Goal: Task Accomplishment & Management: Complete application form

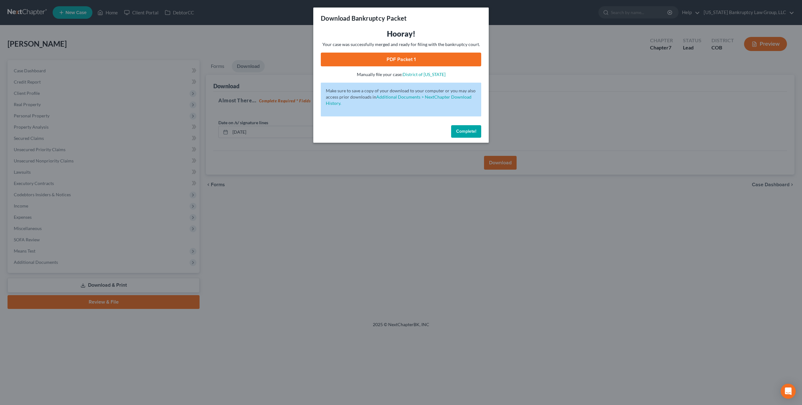
click at [468, 131] on span "Complete!" at bounding box center [466, 131] width 20 height 5
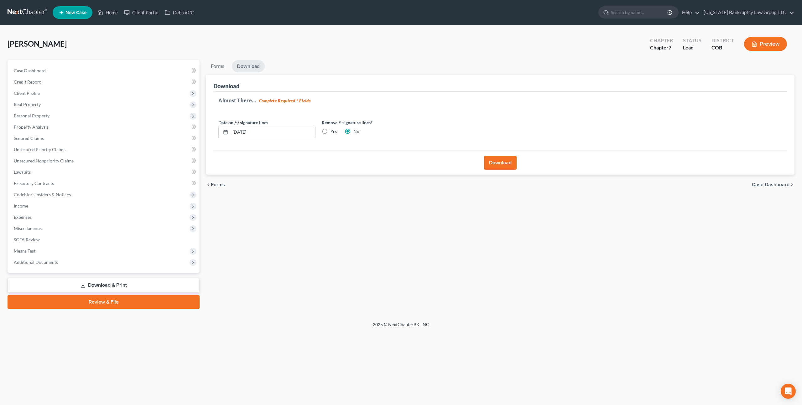
click at [20, 11] on link at bounding box center [28, 12] width 40 height 11
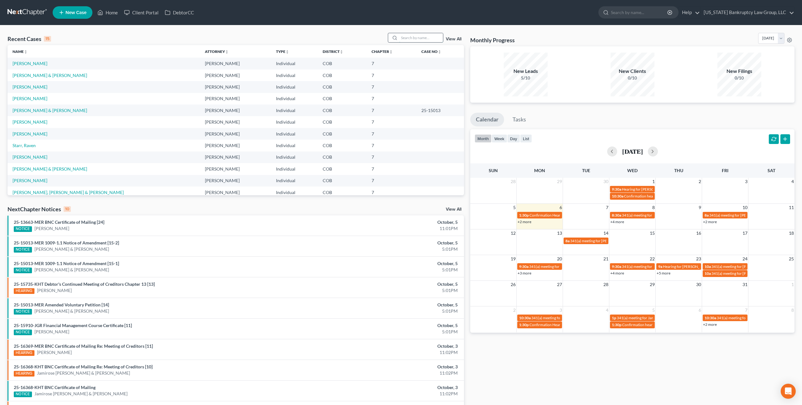
click at [416, 38] on input "search" at bounding box center [421, 37] width 44 height 9
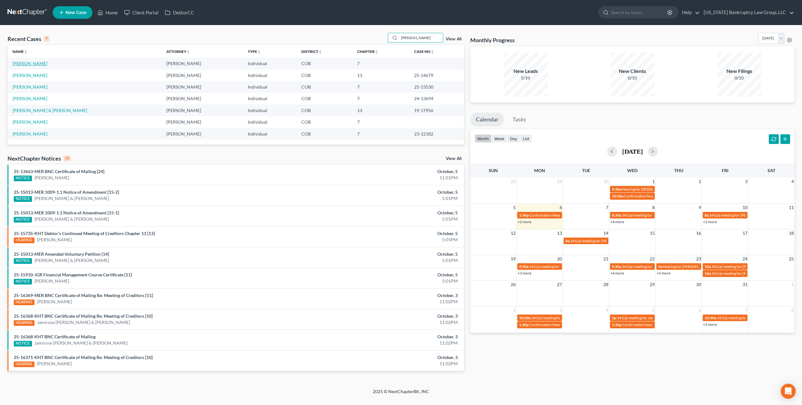
type input "richards"
click at [24, 63] on link "[PERSON_NAME]" at bounding box center [30, 63] width 35 height 5
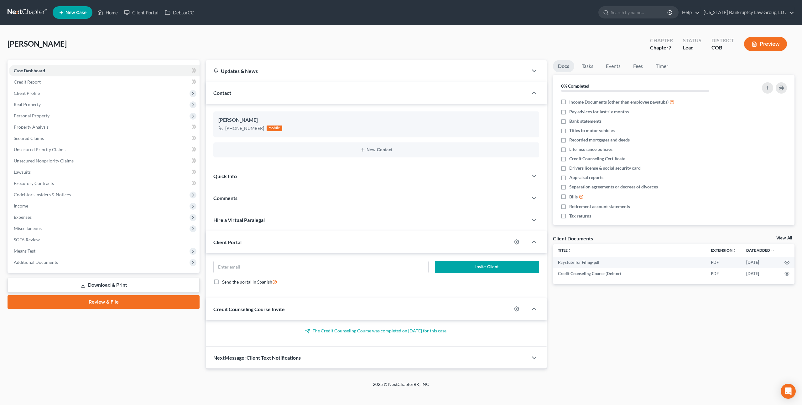
click at [30, 11] on link at bounding box center [28, 12] width 40 height 11
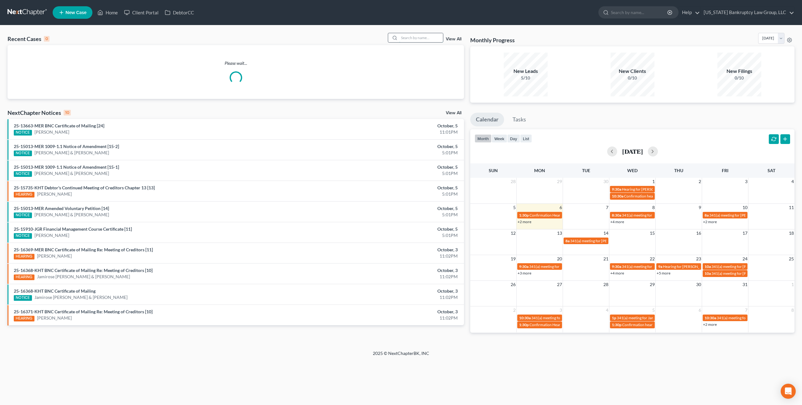
click at [411, 40] on input "search" at bounding box center [421, 37] width 44 height 9
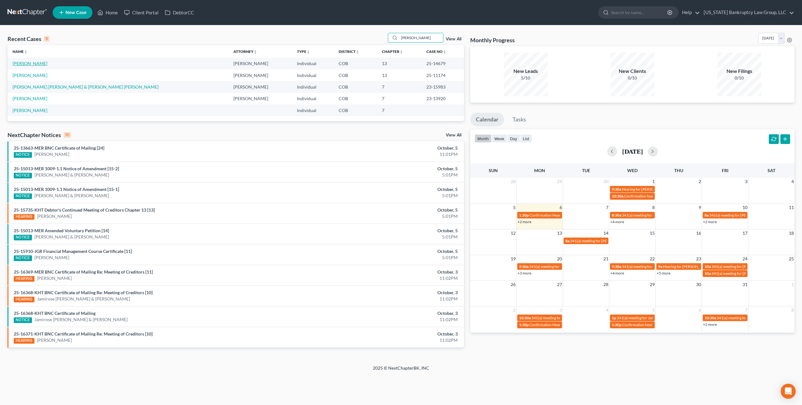
type input "dennis"
click at [42, 63] on link "[PERSON_NAME]" at bounding box center [30, 63] width 35 height 5
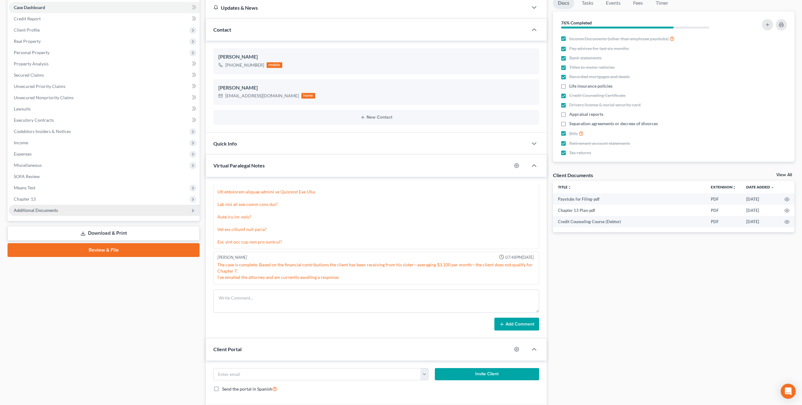
scroll to position [69, 0]
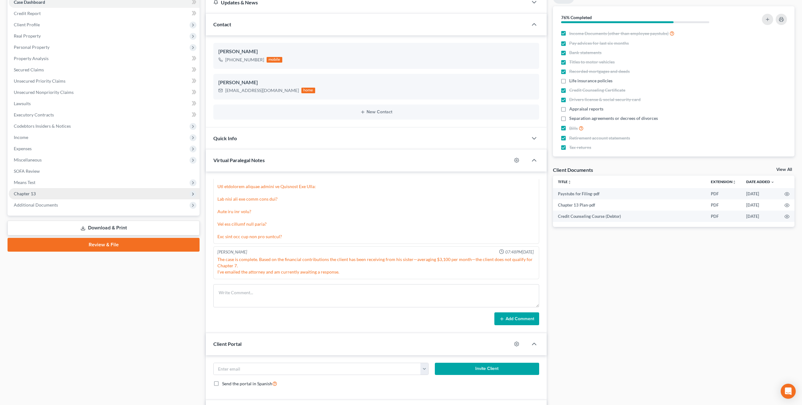
click at [52, 192] on span "Chapter 13" at bounding box center [104, 193] width 191 height 11
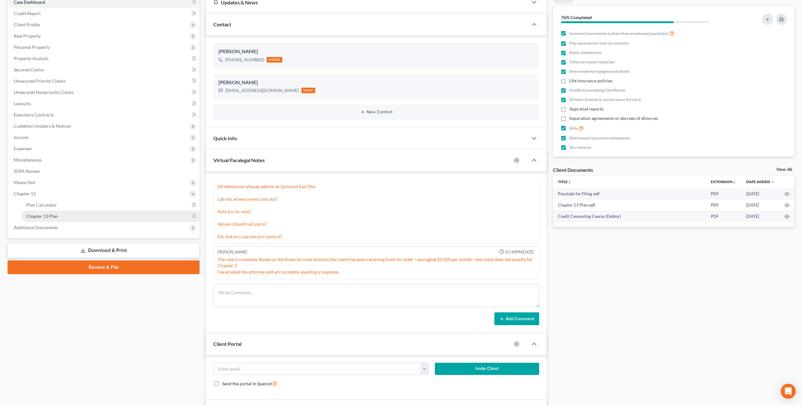
click at [58, 214] on link "Chapter 13 Plan" at bounding box center [110, 216] width 178 height 11
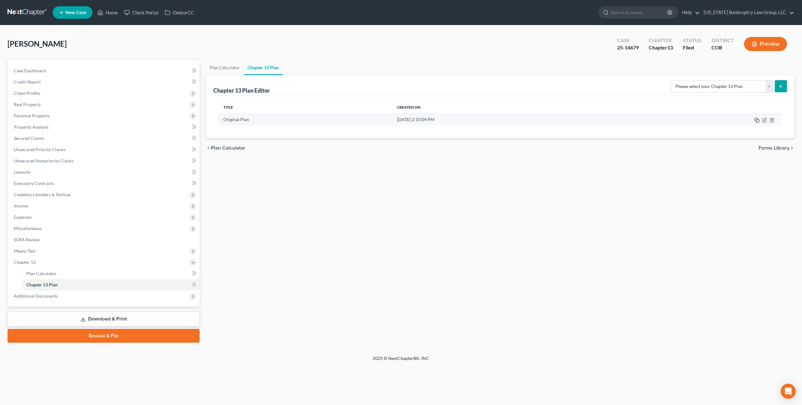
click at [758, 120] on icon "button" at bounding box center [756, 120] width 5 height 5
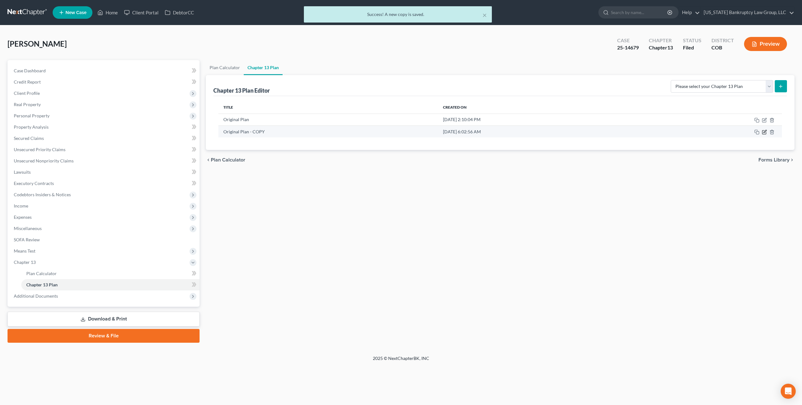
click at [766, 132] on icon "button" at bounding box center [764, 132] width 5 height 5
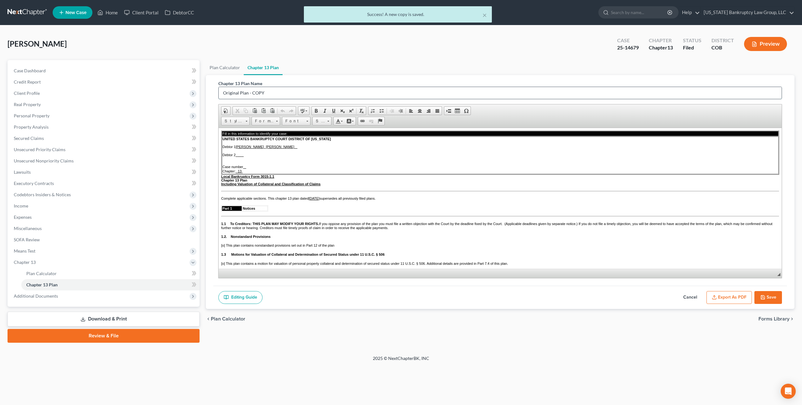
click at [246, 93] on input "Original Plan - COPY" at bounding box center [500, 93] width 563 height 12
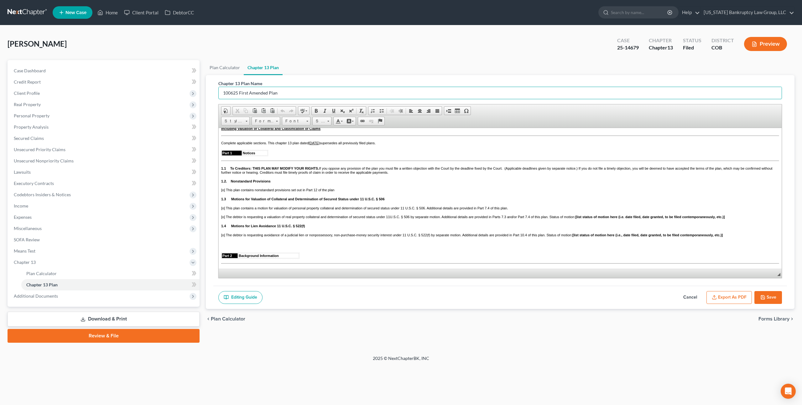
scroll to position [59, 0]
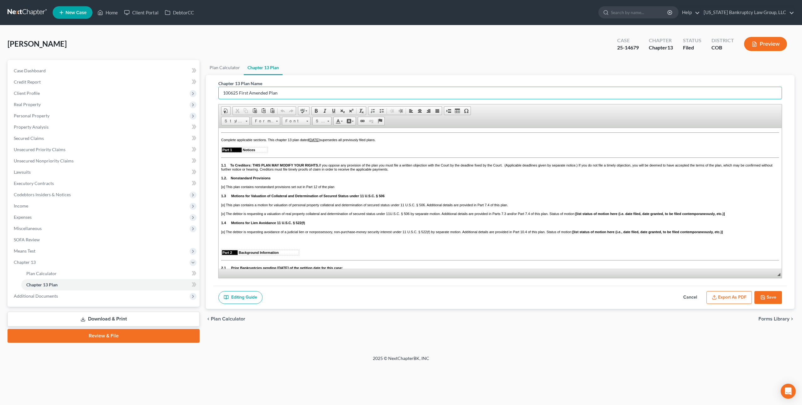
type input "100625 First Amended Plan"
click at [317, 142] on u "July 20, 2025" at bounding box center [314, 140] width 11 height 4
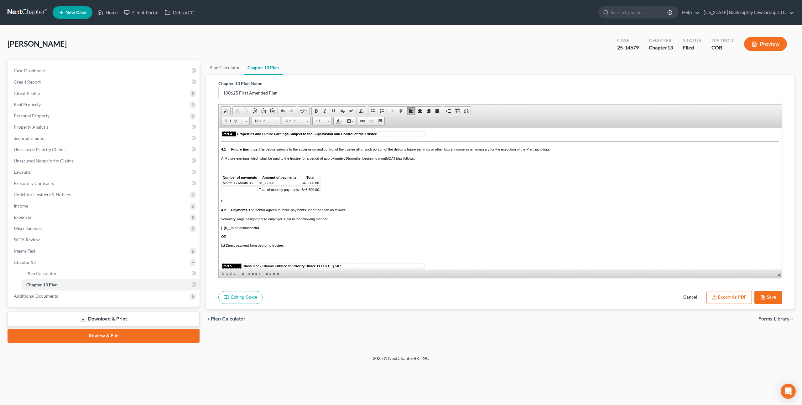
scroll to position [609, 0]
click at [399, 162] on u "August 18, 2025" at bounding box center [393, 160] width 11 height 4
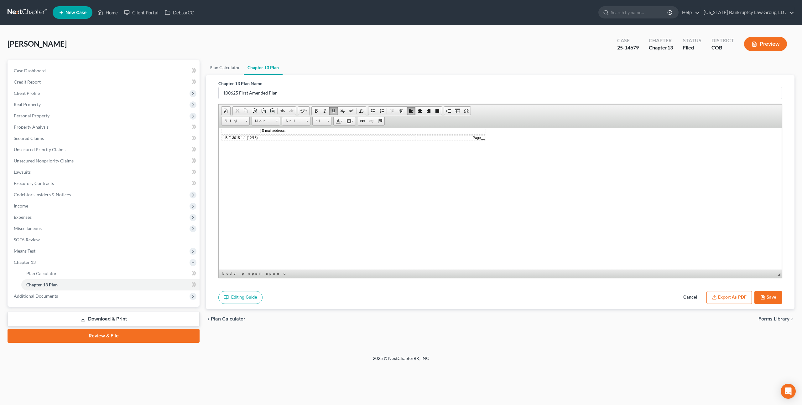
scroll to position [1823, 0]
click at [235, 108] on u "07/20/2025" at bounding box center [236, 106] width 11 height 4
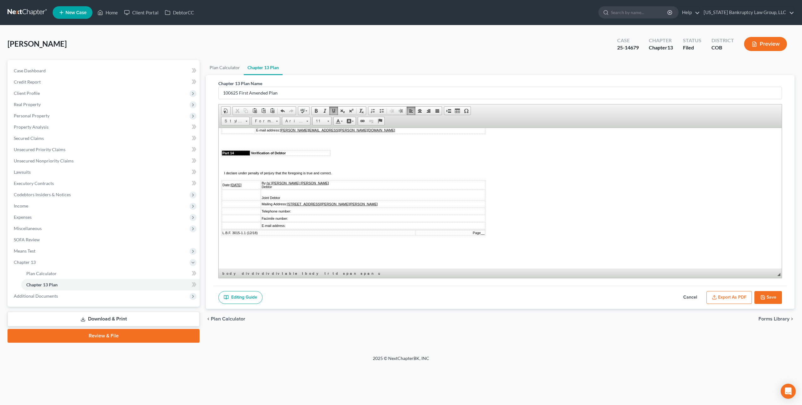
scroll to position [1738, 0]
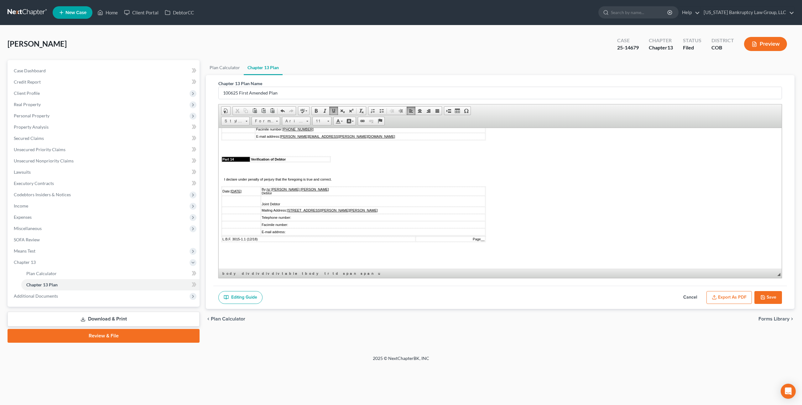
click at [235, 96] on u "07/20/2025" at bounding box center [236, 94] width 11 height 4
click at [769, 298] on button "Save" at bounding box center [768, 297] width 28 height 13
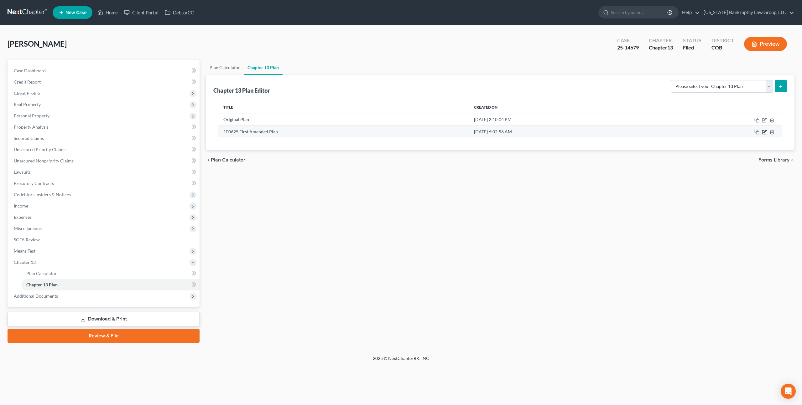
click at [765, 132] on icon "button" at bounding box center [765, 131] width 3 height 3
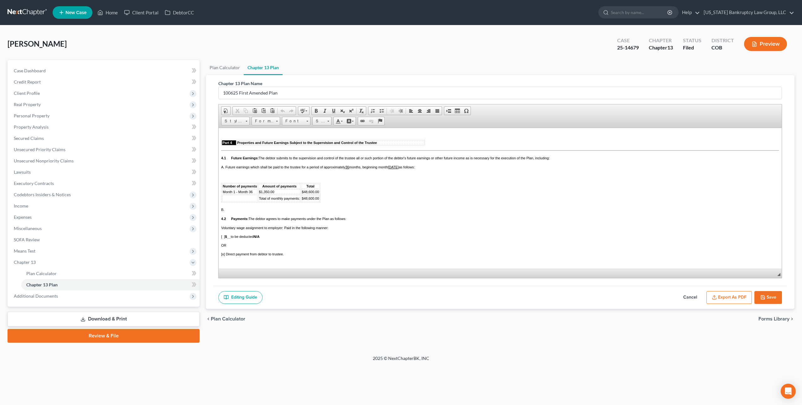
scroll to position [605, 0]
click at [767, 299] on button "Save" at bounding box center [768, 297] width 28 height 13
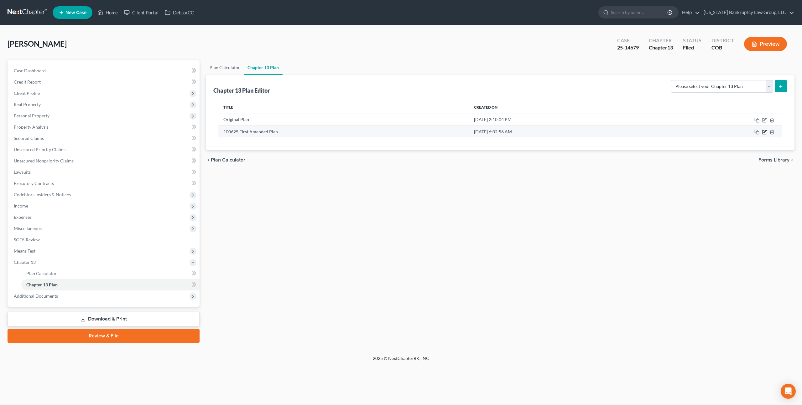
click at [766, 133] on icon "button" at bounding box center [764, 133] width 4 height 4
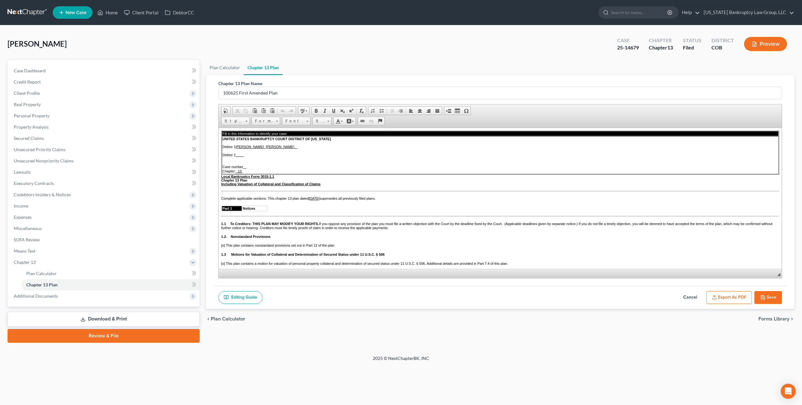
scroll to position [0, 0]
click at [720, 294] on button "Export as PDF" at bounding box center [729, 297] width 45 height 13
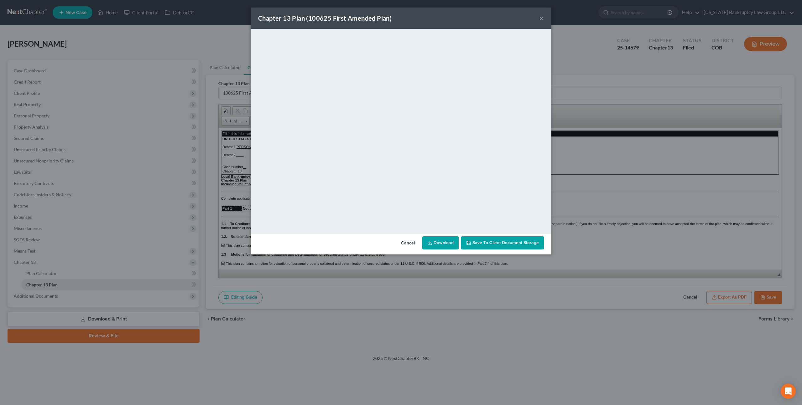
click at [443, 243] on link "Download" at bounding box center [440, 243] width 36 height 13
click at [410, 247] on button "Cancel" at bounding box center [408, 243] width 24 height 13
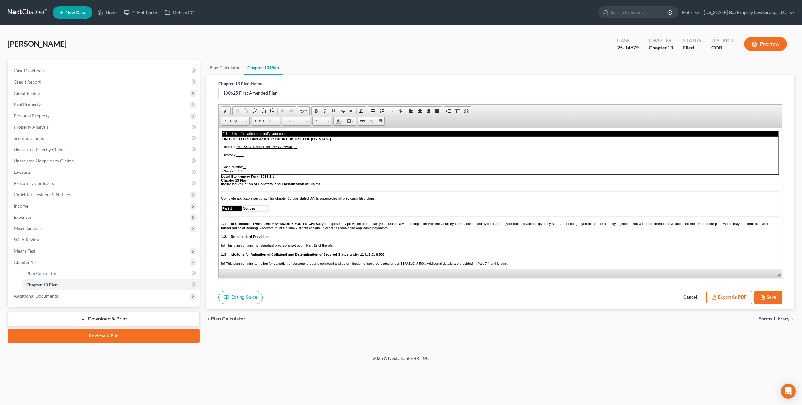
click at [763, 295] on icon "button" at bounding box center [762, 297] width 5 height 5
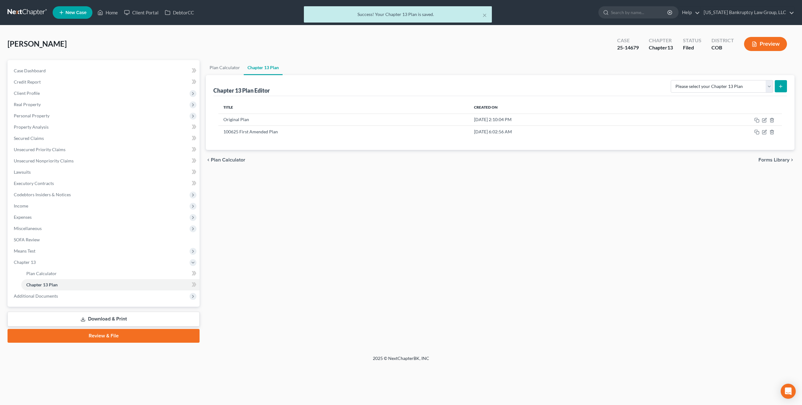
click at [27, 13] on div "× Success! Your Chapter 13 Plan is saved." at bounding box center [398, 15] width 802 height 19
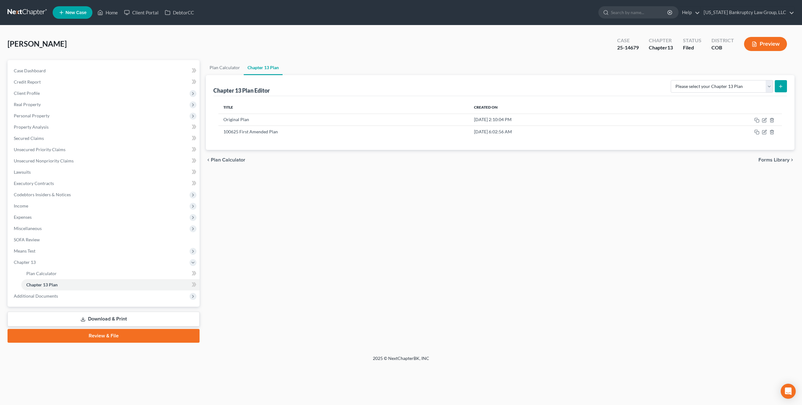
click at [28, 13] on link at bounding box center [28, 12] width 40 height 11
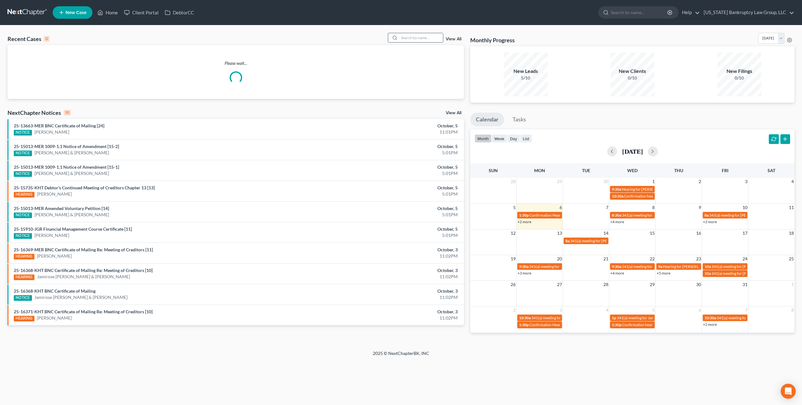
click at [404, 38] on input "search" at bounding box center [421, 37] width 44 height 9
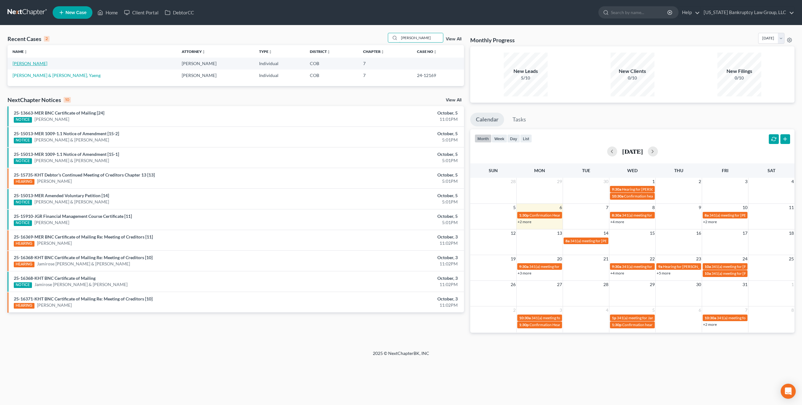
type input "[PERSON_NAME]"
click at [23, 64] on link "[PERSON_NAME]" at bounding box center [30, 63] width 35 height 5
